Goal: Book appointment/travel/reservation

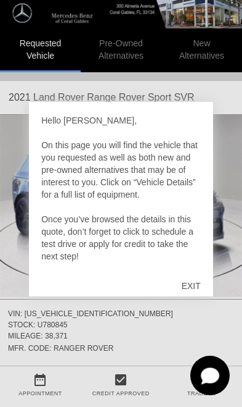
click at [191, 291] on div "EXIT" at bounding box center [192, 285] width 44 height 37
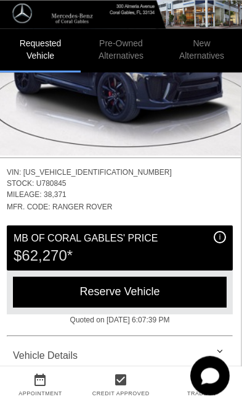
scroll to position [142, 1]
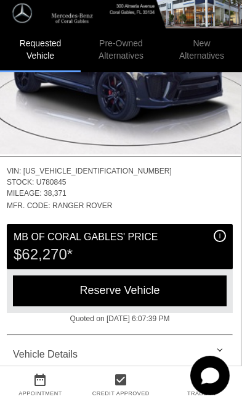
click at [45, 287] on div "Reserve Vehicle" at bounding box center [120, 290] width 214 height 30
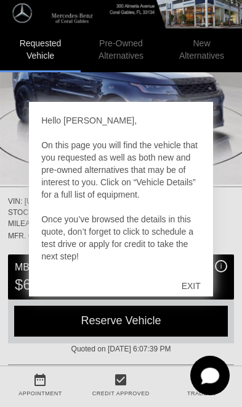
scroll to position [116, 0]
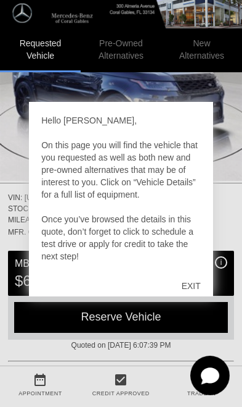
click at [193, 300] on div "EXIT" at bounding box center [192, 285] width 44 height 37
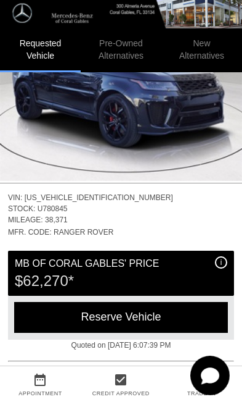
click at [39, 317] on div "Reserve Vehicle" at bounding box center [121, 317] width 214 height 30
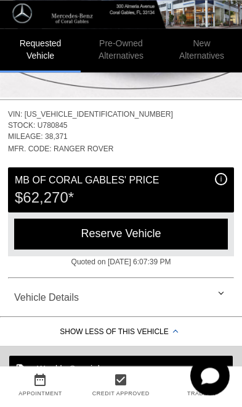
scroll to position [198, 0]
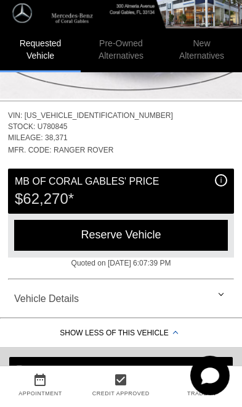
click at [63, 233] on div "Reserve Vehicle" at bounding box center [121, 235] width 214 height 30
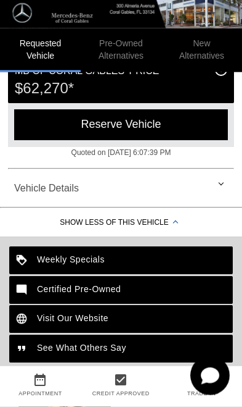
scroll to position [200, 0]
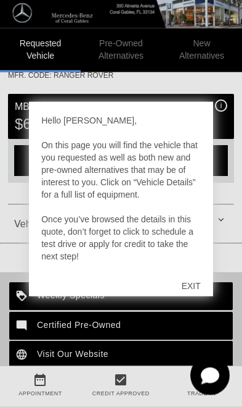
scroll to position [273, 0]
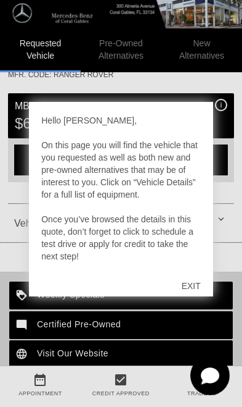
click at [194, 301] on div "EXIT" at bounding box center [192, 285] width 44 height 37
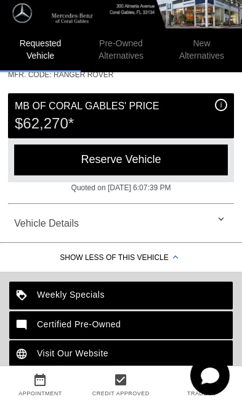
click at [52, 157] on div "Reserve Vehicle" at bounding box center [121, 159] width 214 height 30
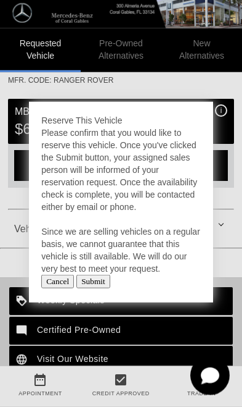
scroll to position [268, 0]
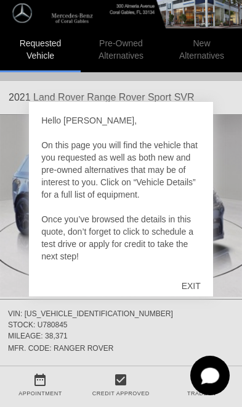
click at [196, 297] on div "EXIT" at bounding box center [192, 285] width 44 height 37
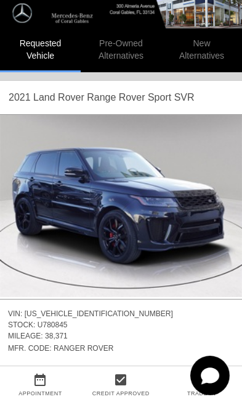
scroll to position [0, 1]
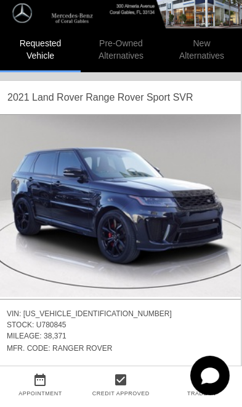
click at [56, 221] on img at bounding box center [120, 206] width 242 height 182
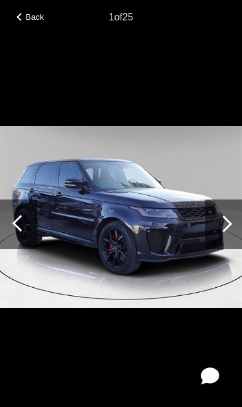
click at [228, 223] on div at bounding box center [224, 223] width 17 height 17
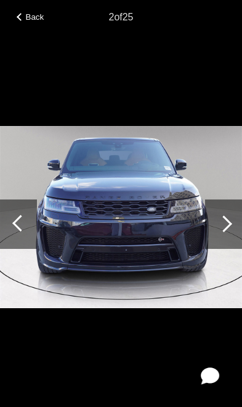
click at [221, 225] on div at bounding box center [224, 223] width 17 height 17
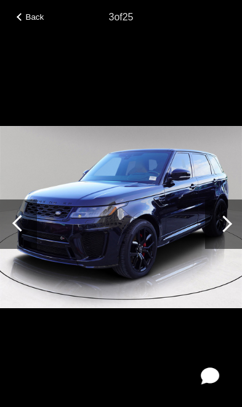
click at [222, 226] on div at bounding box center [224, 223] width 17 height 17
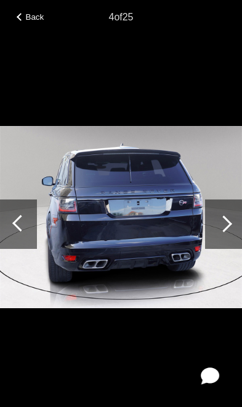
click at [220, 229] on div at bounding box center [223, 223] width 37 height 49
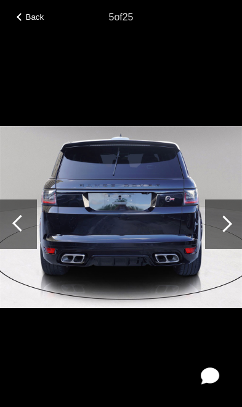
click at [217, 225] on div at bounding box center [224, 223] width 17 height 17
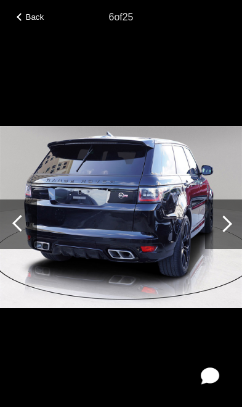
click at [218, 228] on div at bounding box center [223, 223] width 37 height 49
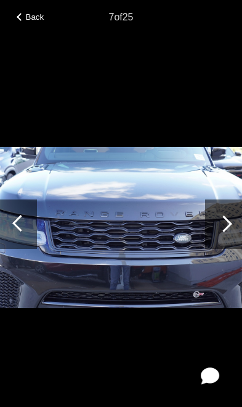
click at [27, 215] on div at bounding box center [18, 223] width 37 height 49
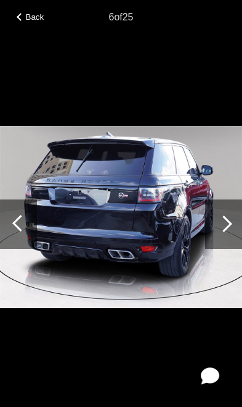
click at [223, 224] on div at bounding box center [224, 223] width 17 height 17
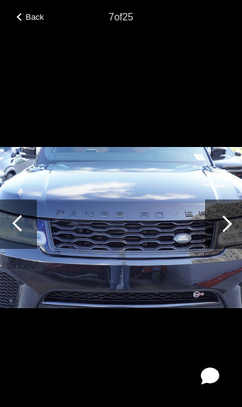
click at [221, 222] on div at bounding box center [224, 223] width 17 height 17
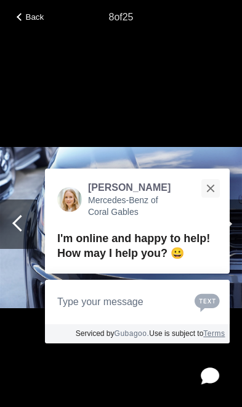
click at [218, 201] on button "Close" at bounding box center [210, 188] width 27 height 27
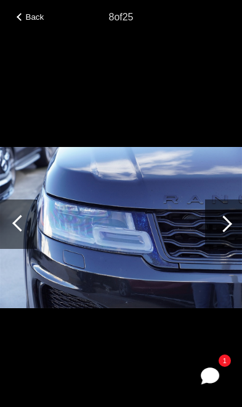
click at [218, 229] on div at bounding box center [223, 223] width 37 height 49
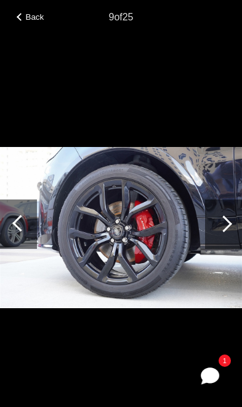
click at [220, 229] on div at bounding box center [223, 223] width 37 height 49
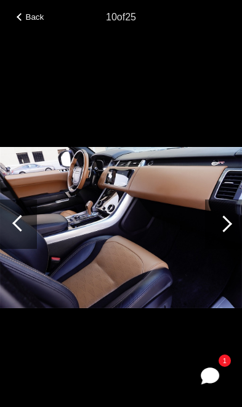
click at [221, 229] on div at bounding box center [224, 223] width 17 height 17
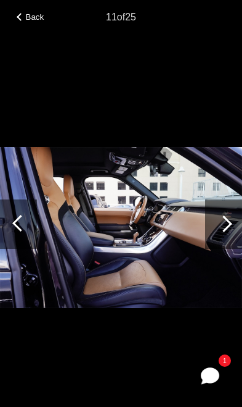
click at [220, 222] on div at bounding box center [224, 223] width 17 height 17
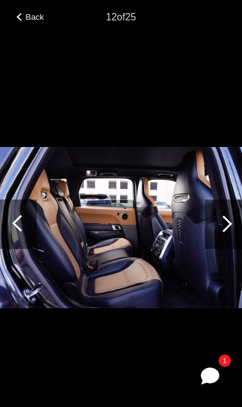
click at [221, 223] on div at bounding box center [224, 223] width 17 height 17
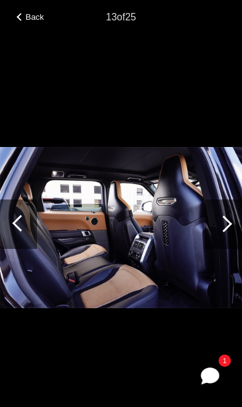
click at [218, 220] on div at bounding box center [223, 223] width 37 height 49
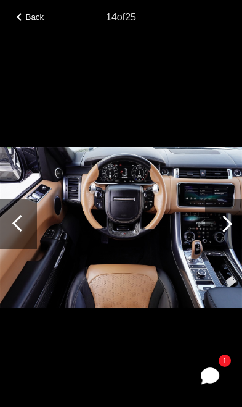
click at [219, 225] on div at bounding box center [224, 223] width 17 height 17
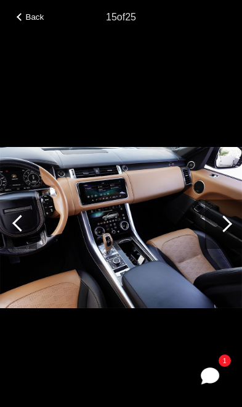
click at [222, 227] on div at bounding box center [224, 223] width 17 height 17
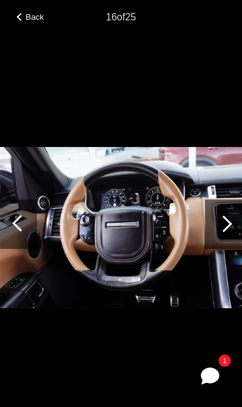
click at [221, 224] on div at bounding box center [224, 223] width 17 height 17
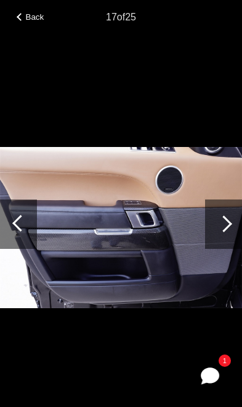
click at [222, 226] on div at bounding box center [224, 223] width 17 height 17
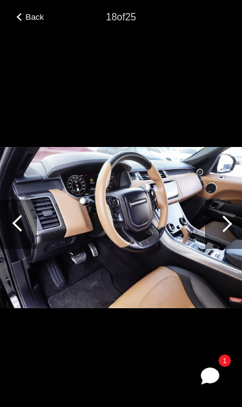
click at [211, 220] on div at bounding box center [223, 223] width 37 height 49
